Goal: Transaction & Acquisition: Purchase product/service

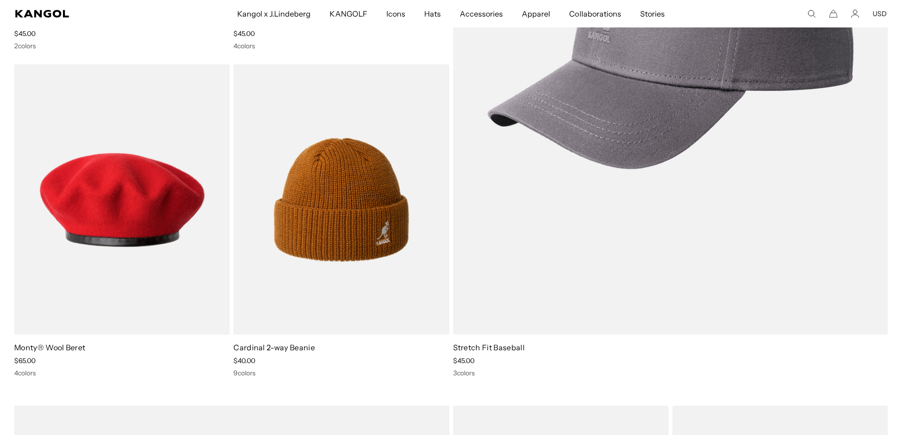
click at [810, 9] on icon "Search here" at bounding box center [811, 13] width 9 height 9
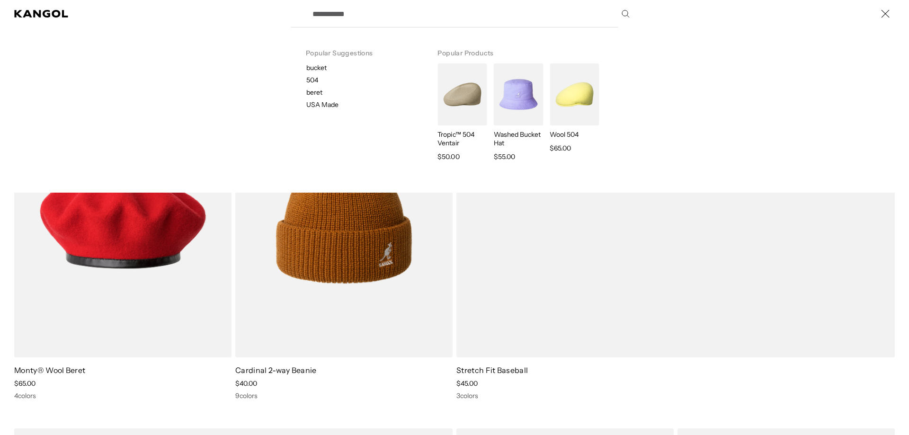
scroll to position [0, 195]
click at [314, 92] on p "beret" at bounding box center [364, 92] width 116 height 9
type input "*****"
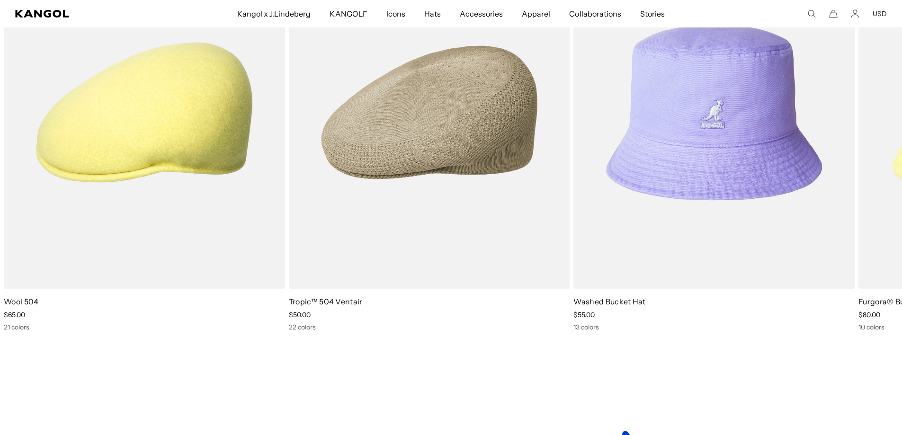
scroll to position [1420, 0]
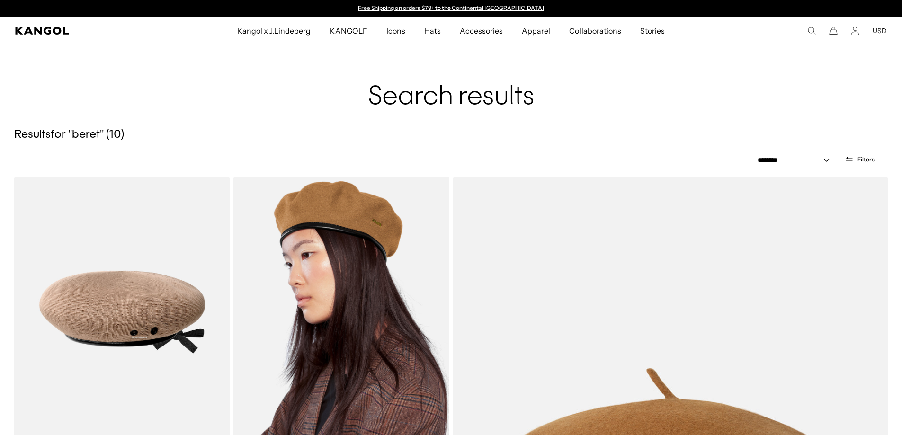
click at [326, 254] on img at bounding box center [340, 312] width 215 height 271
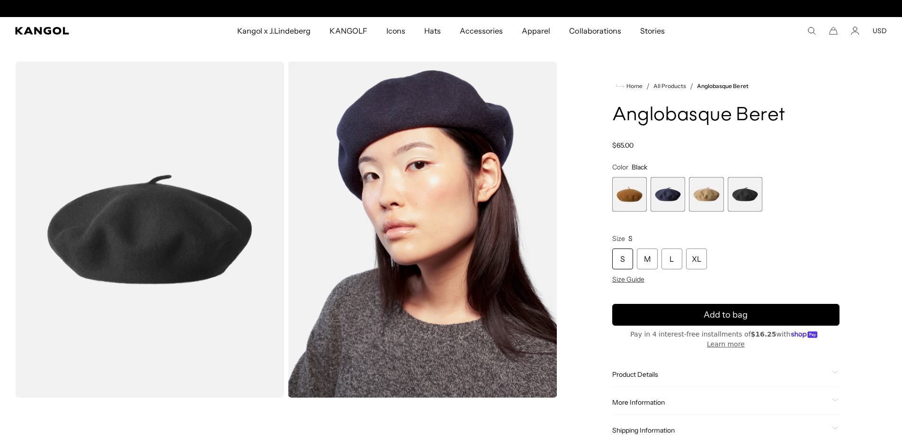
scroll to position [0, 195]
click at [629, 200] on span "1 of 4" at bounding box center [629, 194] width 35 height 35
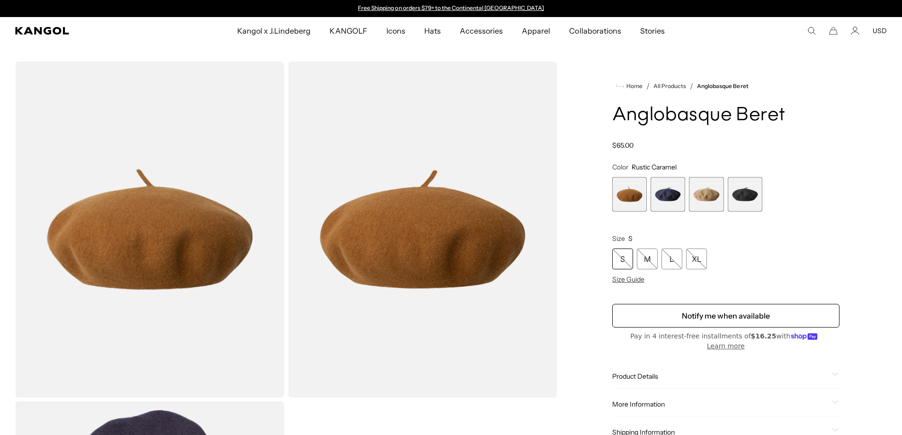
click at [757, 199] on span "4 of 4" at bounding box center [744, 194] width 35 height 35
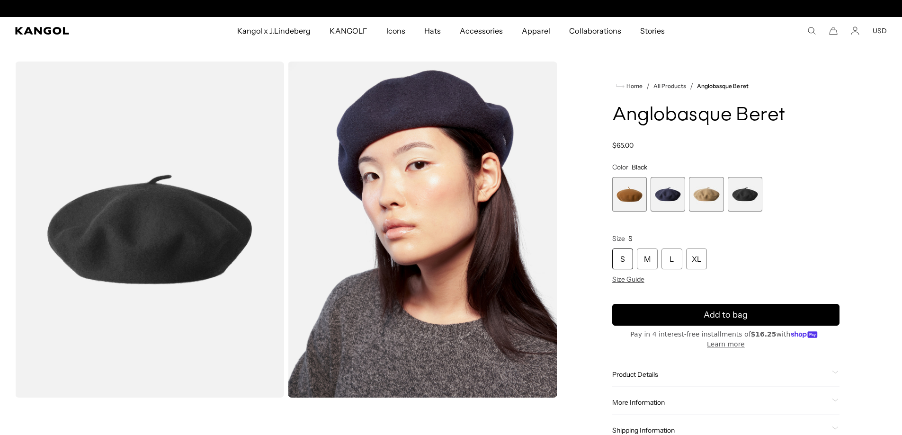
click at [634, 207] on span "1 of 4" at bounding box center [629, 194] width 35 height 35
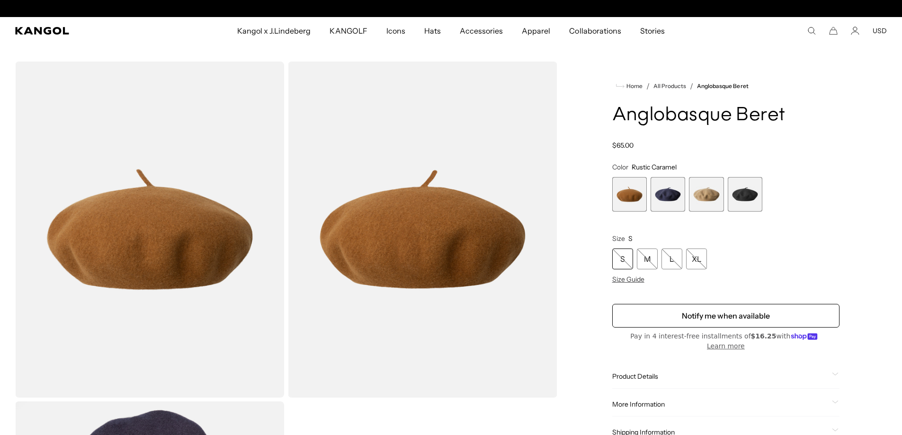
scroll to position [0, 195]
click at [669, 204] on span "2 of 4" at bounding box center [667, 194] width 35 height 35
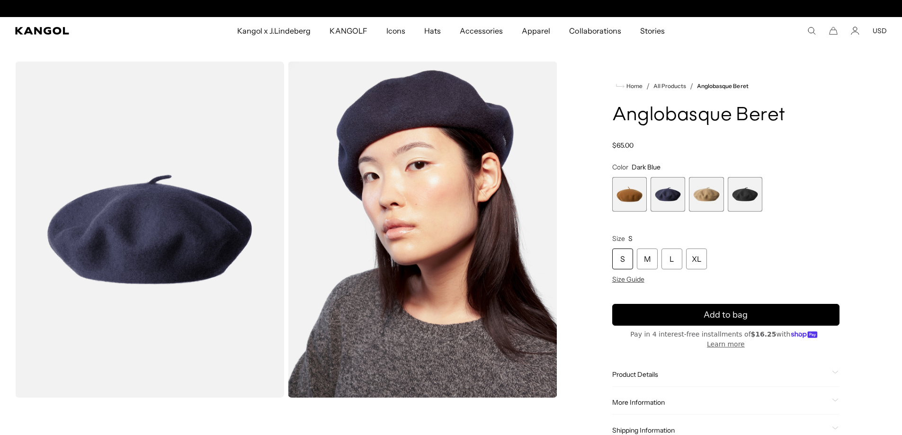
scroll to position [0, 195]
click at [740, 200] on span "4 of 4" at bounding box center [744, 194] width 35 height 35
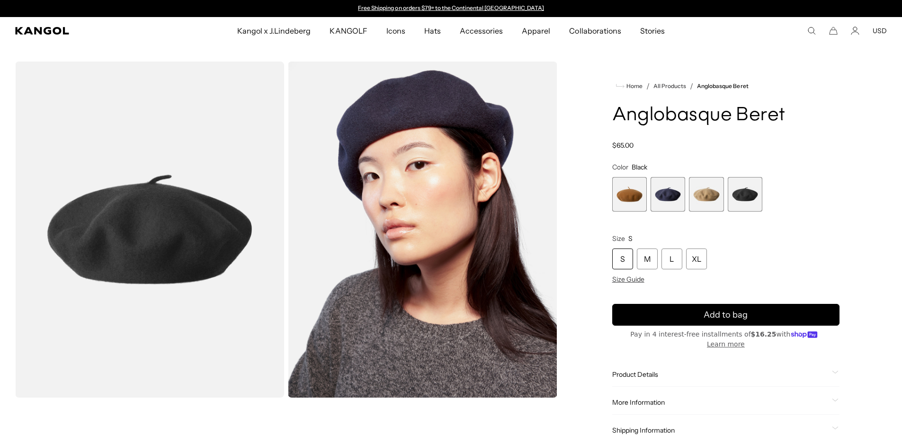
scroll to position [0, 195]
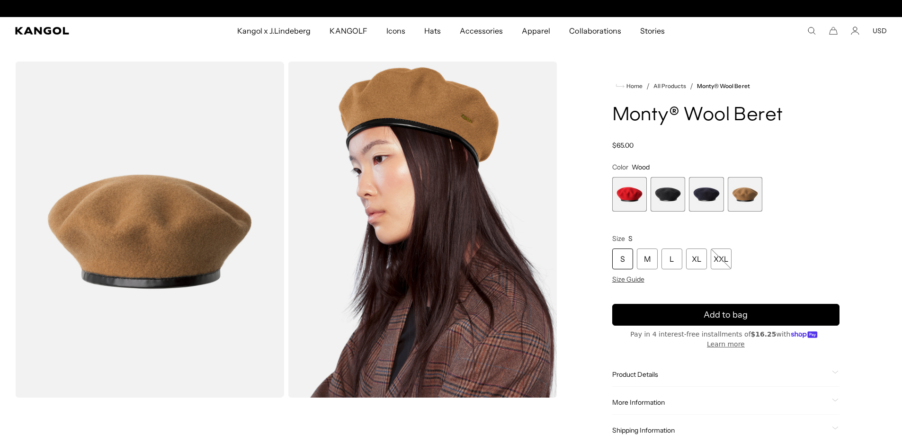
scroll to position [0, 195]
